Goal: Task Accomplishment & Management: Use online tool/utility

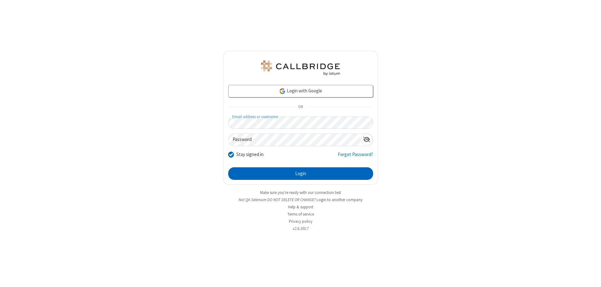
click at [300, 173] on button "Login" at bounding box center [300, 173] width 145 height 13
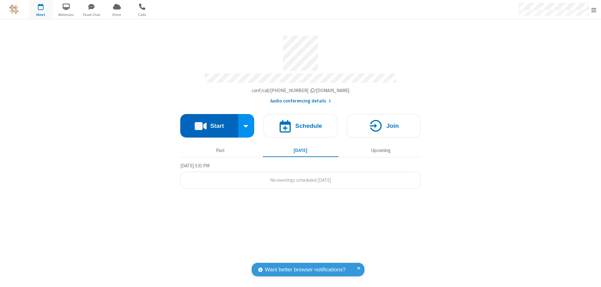
click at [209, 123] on button "Start" at bounding box center [209, 125] width 58 height 23
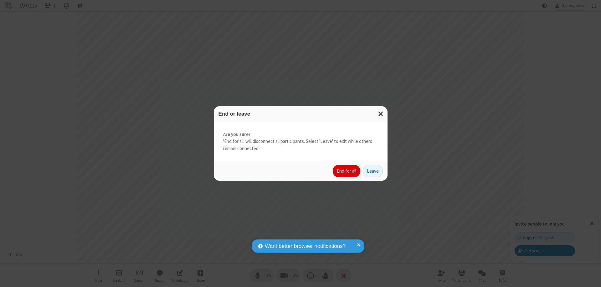
click at [347, 171] on button "End for all" at bounding box center [347, 171] width 28 height 13
